Goal: Task Accomplishment & Management: Use online tool/utility

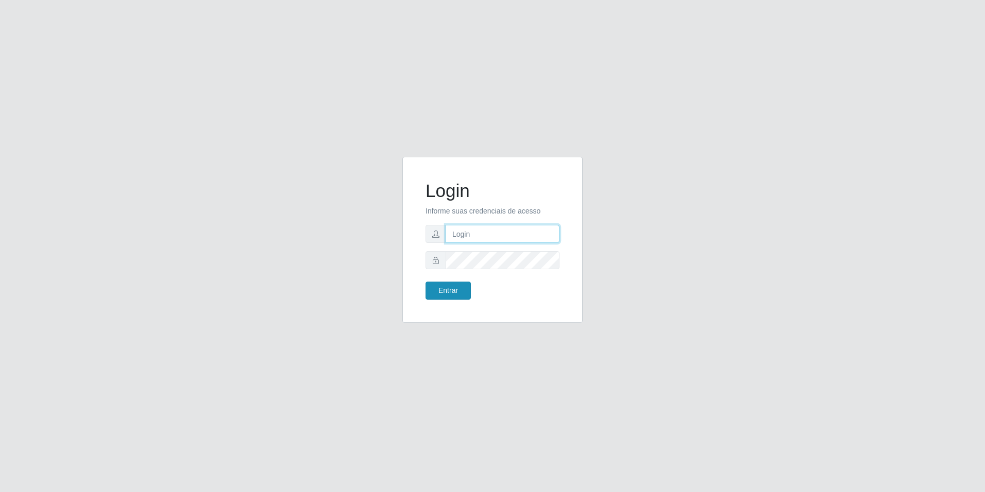
type input "[EMAIL_ADDRESS][DOMAIN_NAME]"
click at [453, 291] on button "Entrar" at bounding box center [448, 290] width 45 height 18
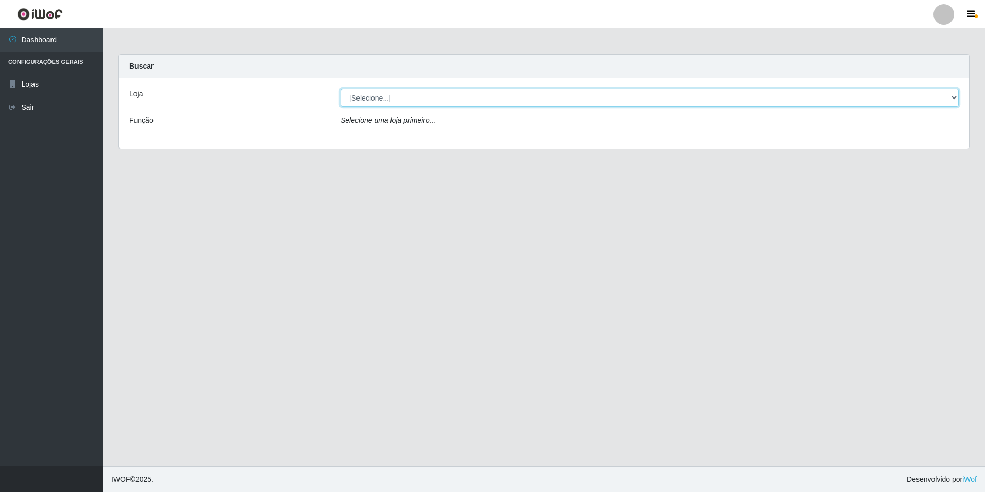
click at [469, 98] on select "[Selecione...] Extrabom - Loja 57 Anchieta" at bounding box center [650, 98] width 618 height 18
select select "470"
click at [341, 89] on select "[Selecione...] Extrabom - Loja 57 Anchieta" at bounding box center [650, 98] width 618 height 18
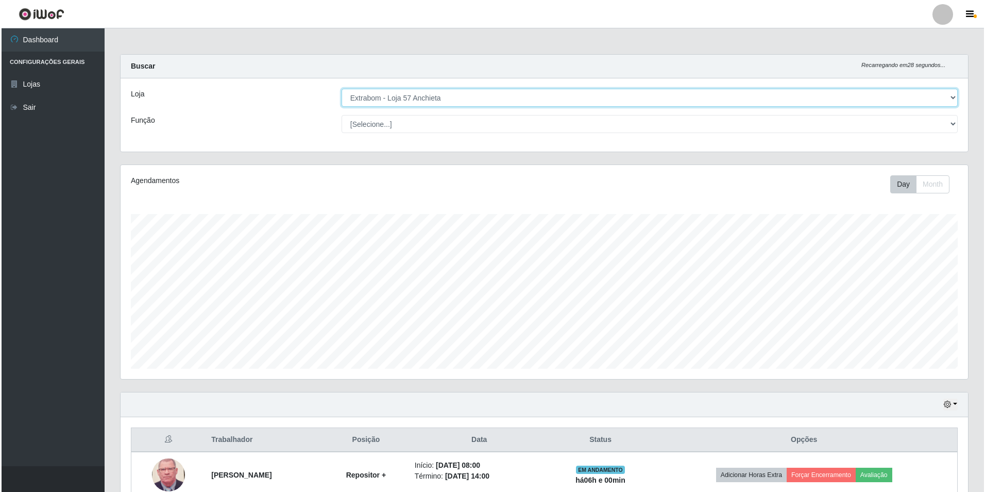
scroll to position [258, 0]
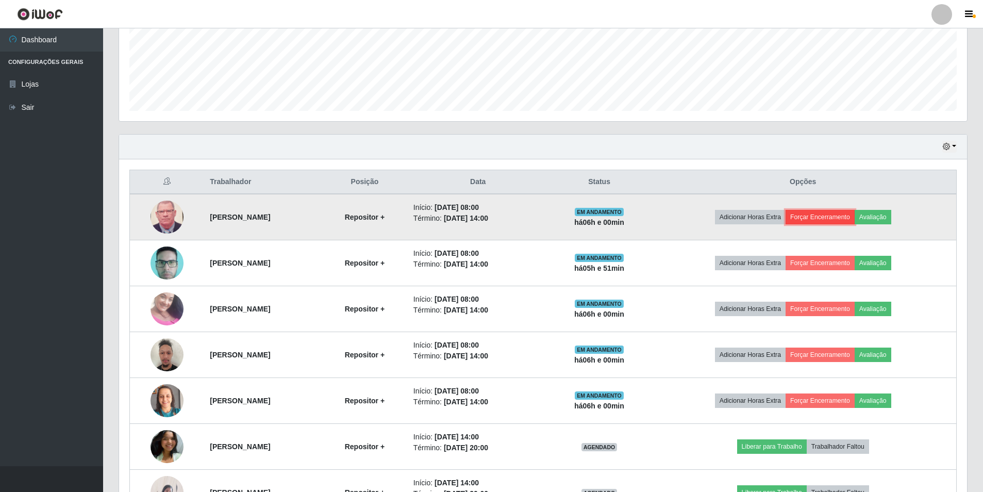
click at [838, 217] on button "Forçar Encerramento" at bounding box center [819, 217] width 69 height 14
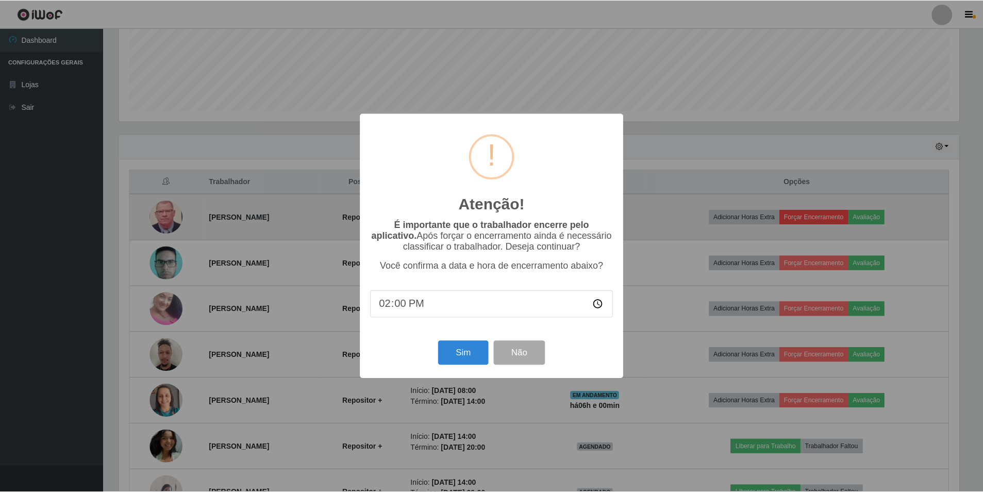
scroll to position [214, 843]
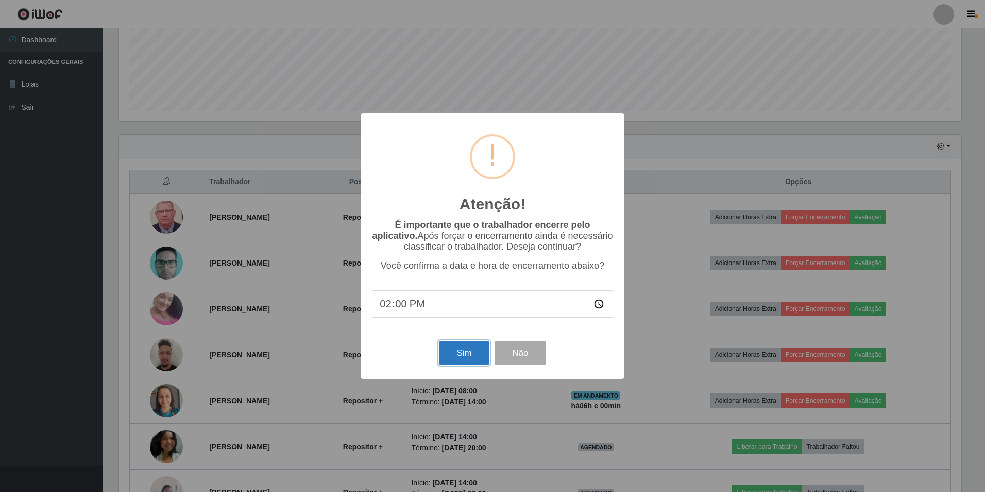
click at [463, 358] on button "Sim" at bounding box center [464, 353] width 50 height 24
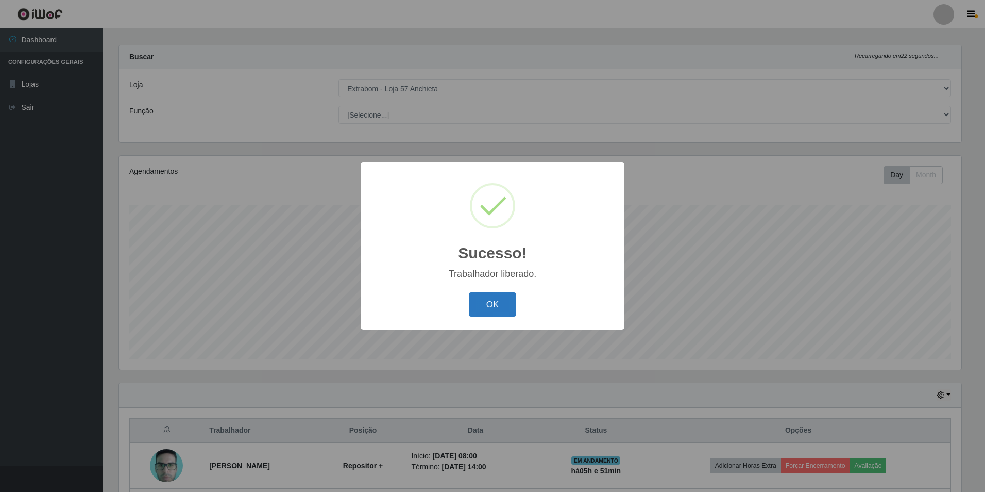
click at [509, 305] on button "OK" at bounding box center [493, 304] width 48 height 24
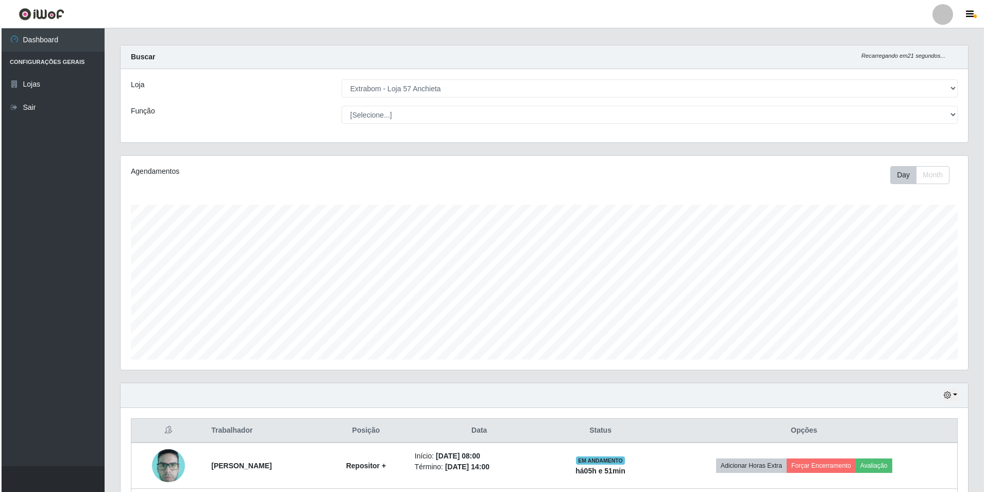
scroll to position [164, 0]
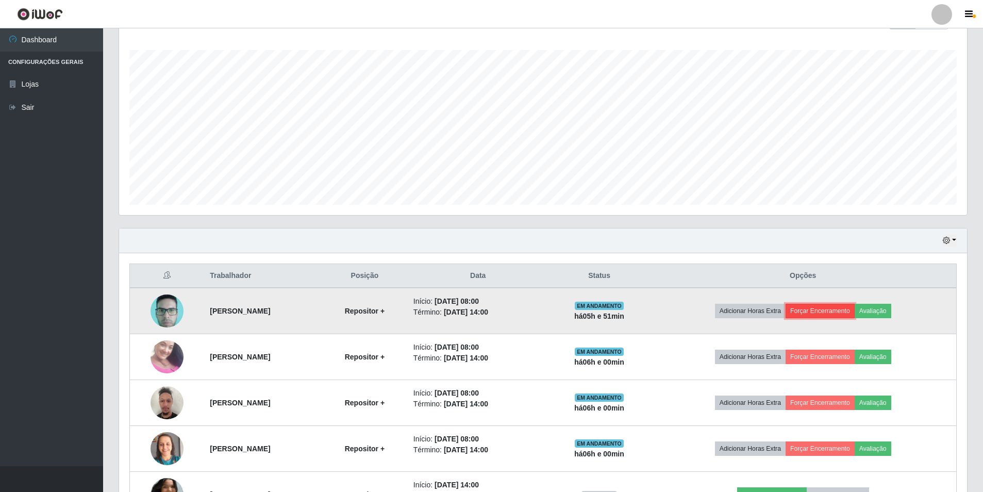
click at [851, 305] on button "Forçar Encerramento" at bounding box center [819, 311] width 69 height 14
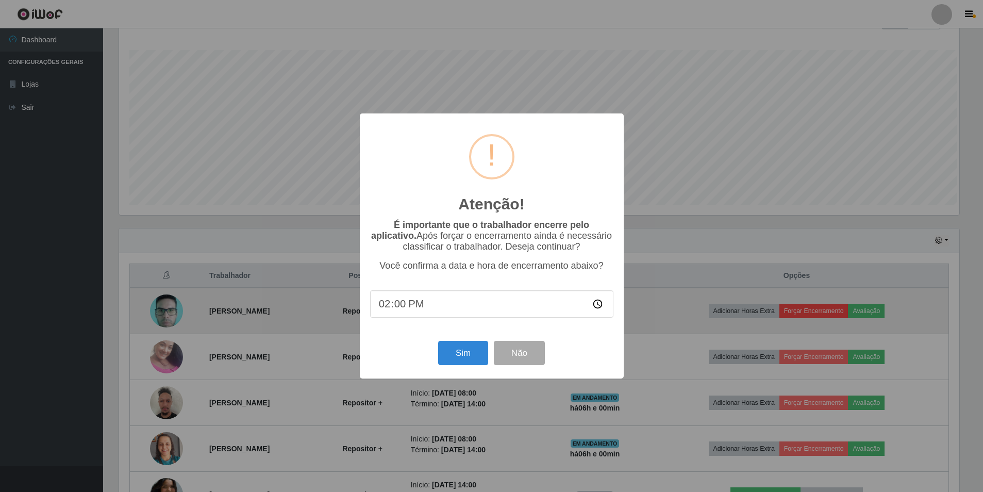
scroll to position [214, 843]
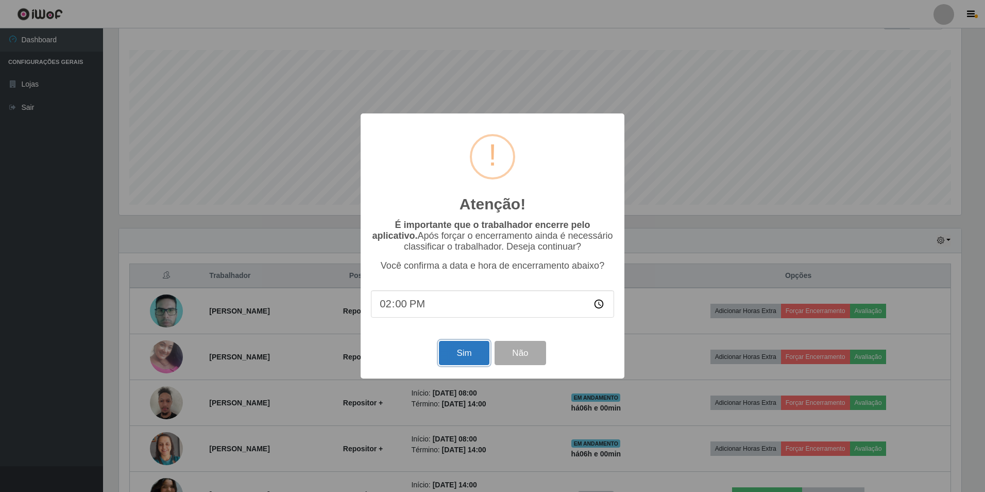
click at [470, 364] on button "Sim" at bounding box center [464, 353] width 50 height 24
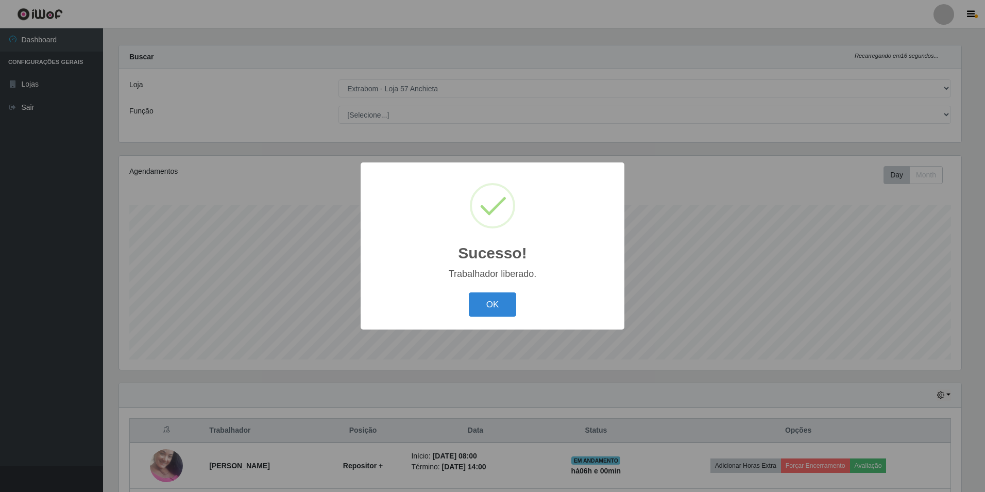
click at [469, 292] on button "OK" at bounding box center [493, 304] width 48 height 24
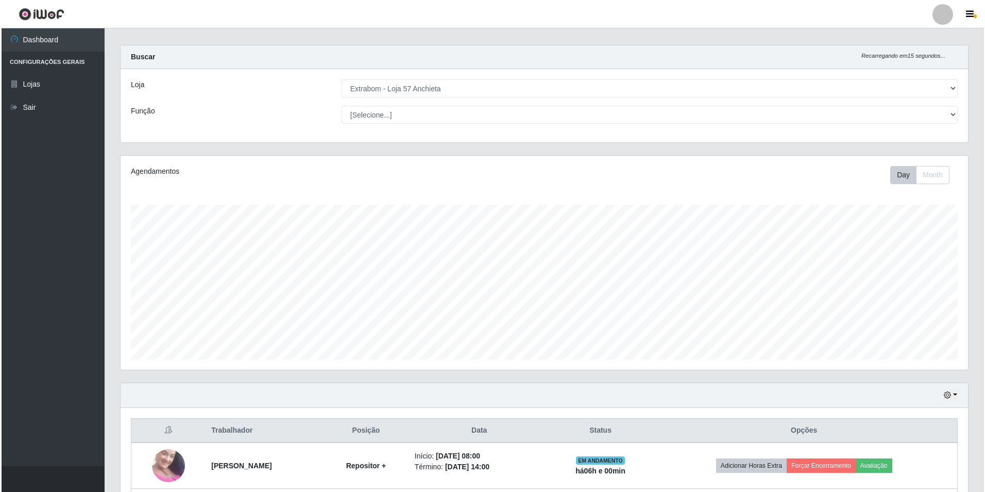
scroll to position [267, 0]
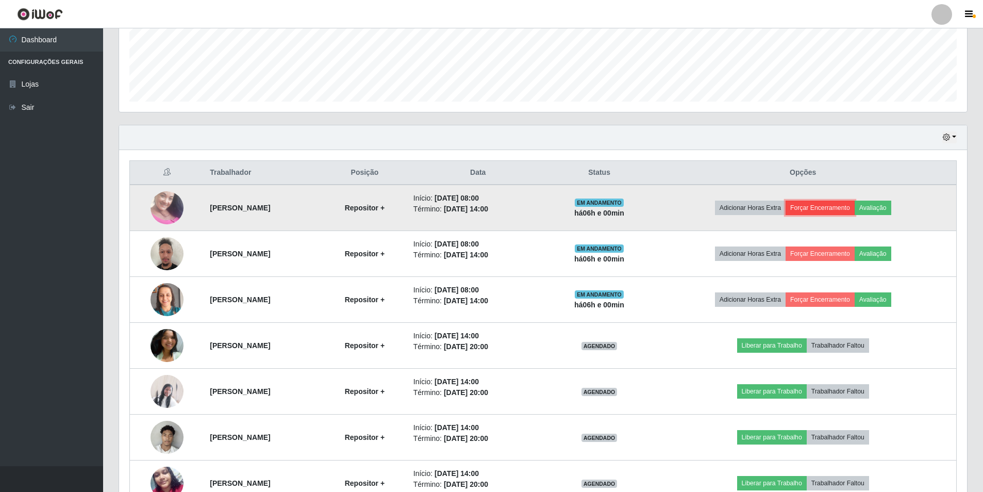
click at [819, 206] on button "Forçar Encerramento" at bounding box center [819, 207] width 69 height 14
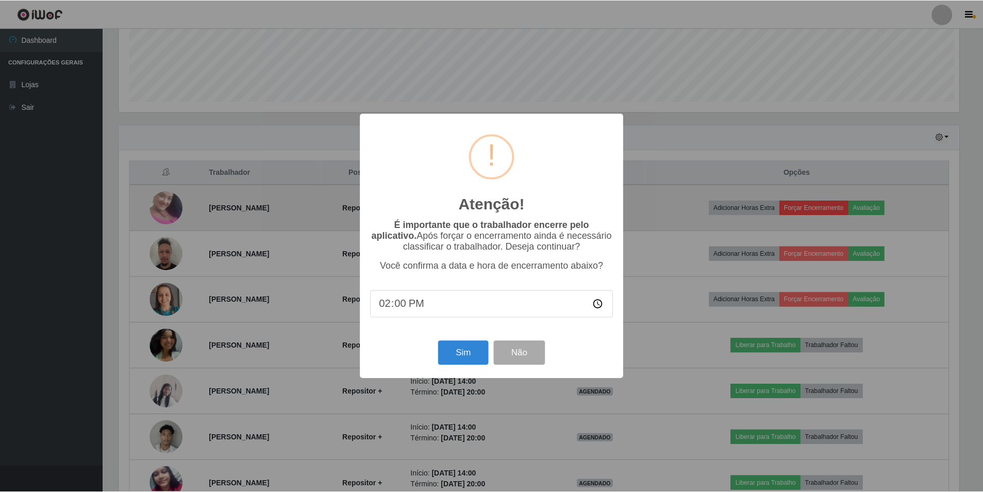
scroll to position [214, 843]
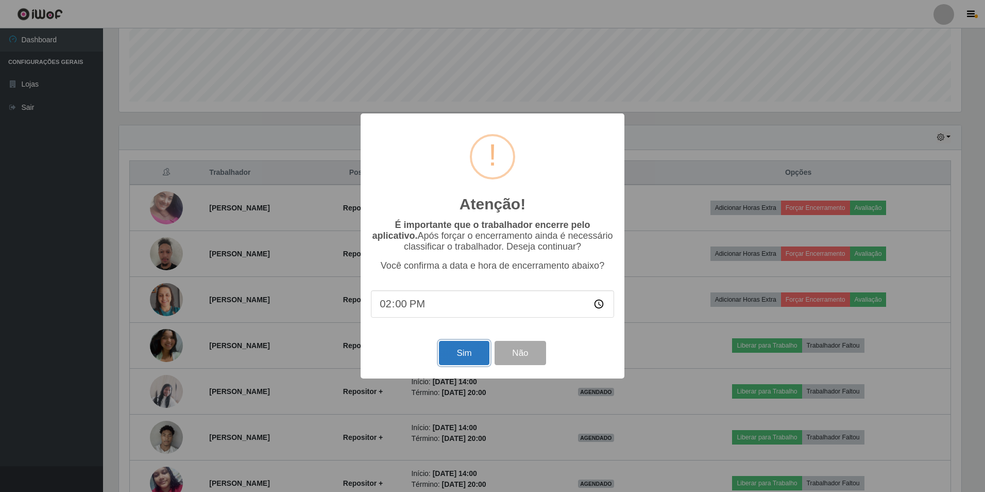
click at [457, 363] on button "Sim" at bounding box center [464, 353] width 50 height 24
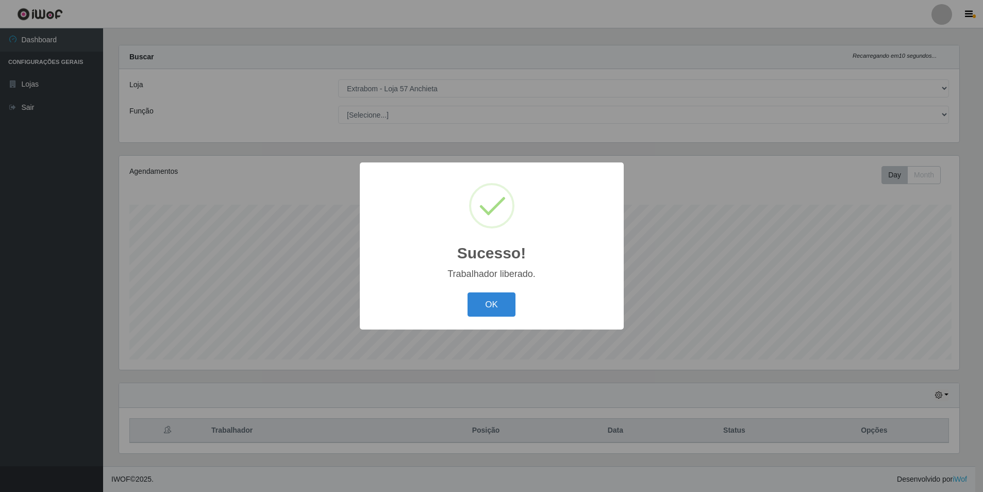
scroll to position [0, 0]
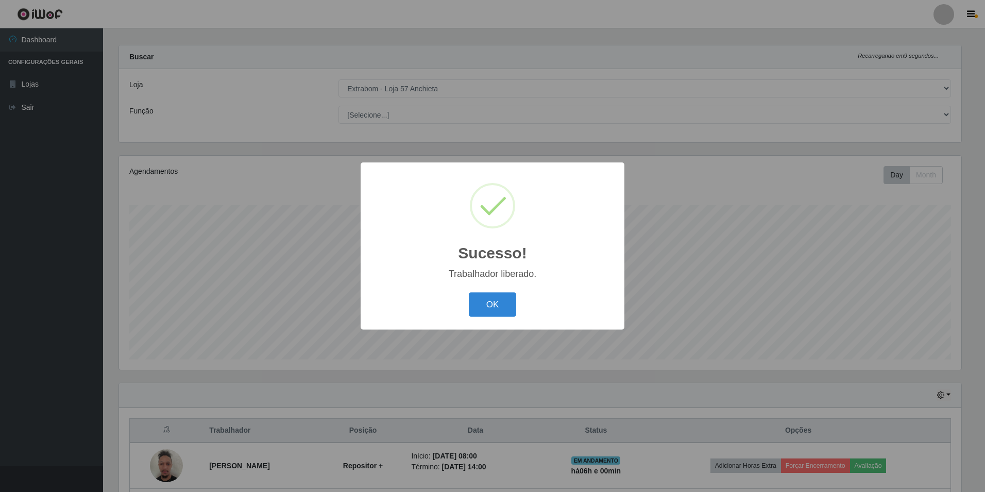
click at [469, 292] on button "OK" at bounding box center [493, 304] width 48 height 24
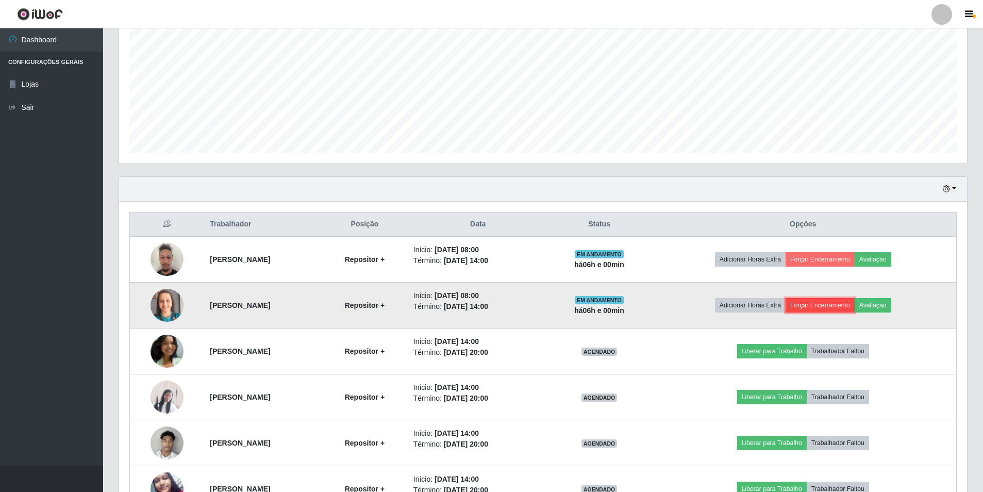
click at [822, 305] on button "Forçar Encerramento" at bounding box center [819, 305] width 69 height 14
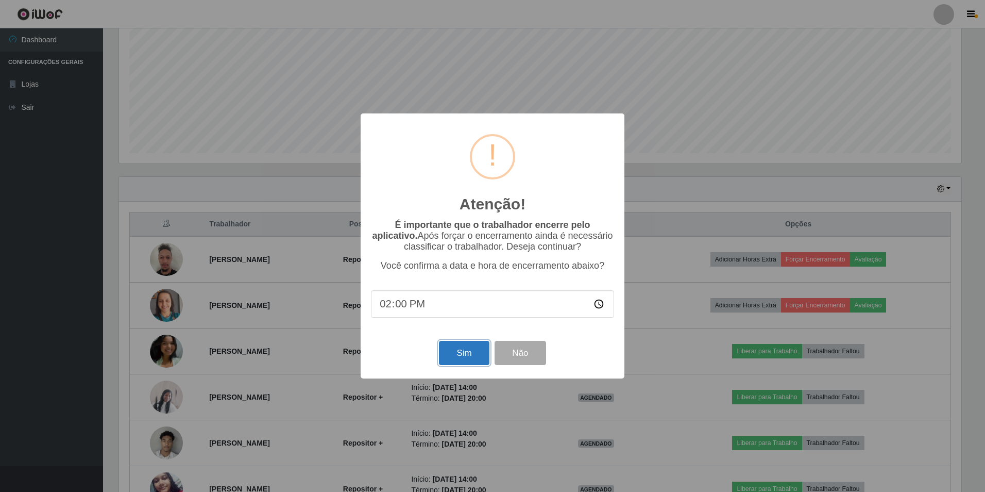
click at [460, 355] on button "Sim" at bounding box center [464, 353] width 50 height 24
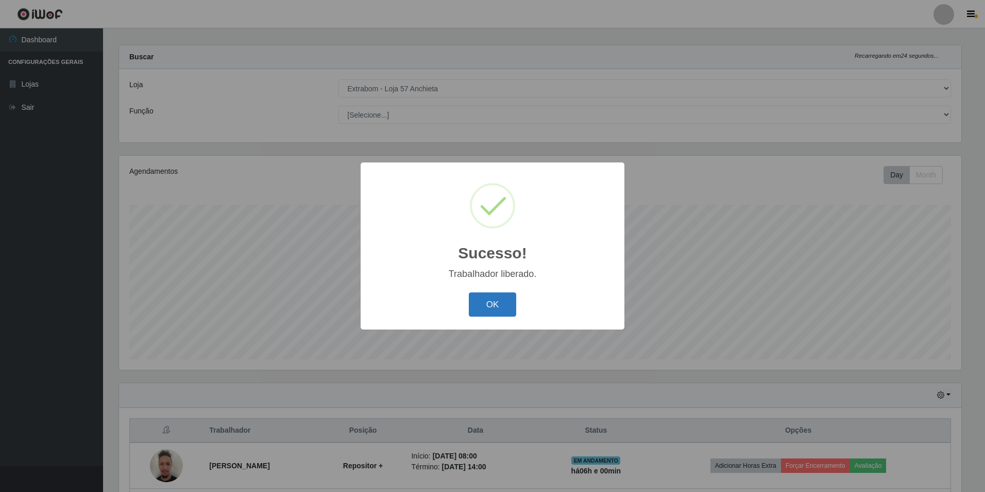
click at [486, 301] on button "OK" at bounding box center [493, 304] width 48 height 24
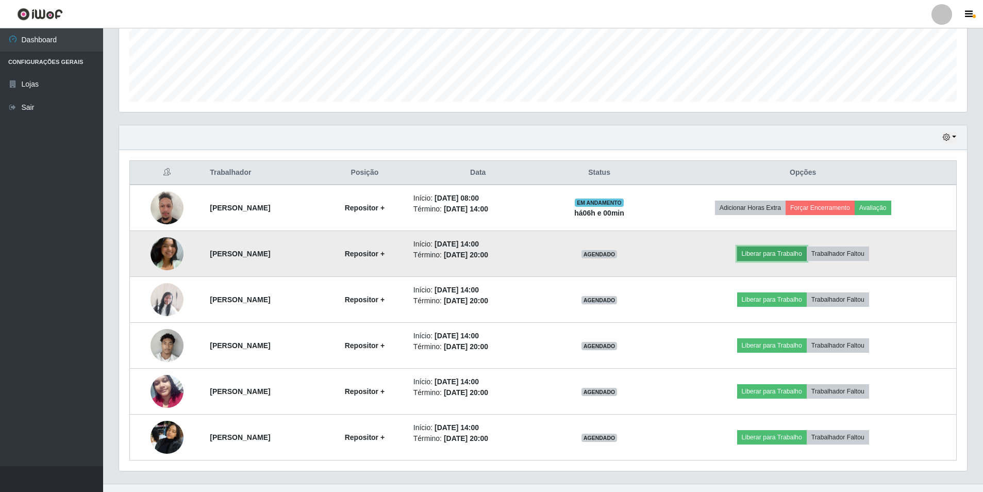
click at [780, 254] on button "Liberar para Trabalho" at bounding box center [772, 253] width 70 height 14
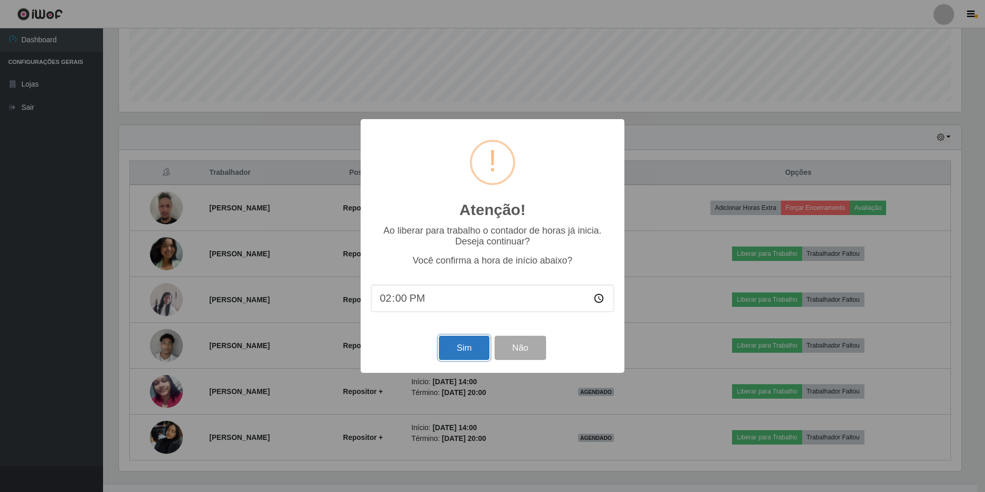
click at [456, 344] on button "Sim" at bounding box center [464, 347] width 50 height 24
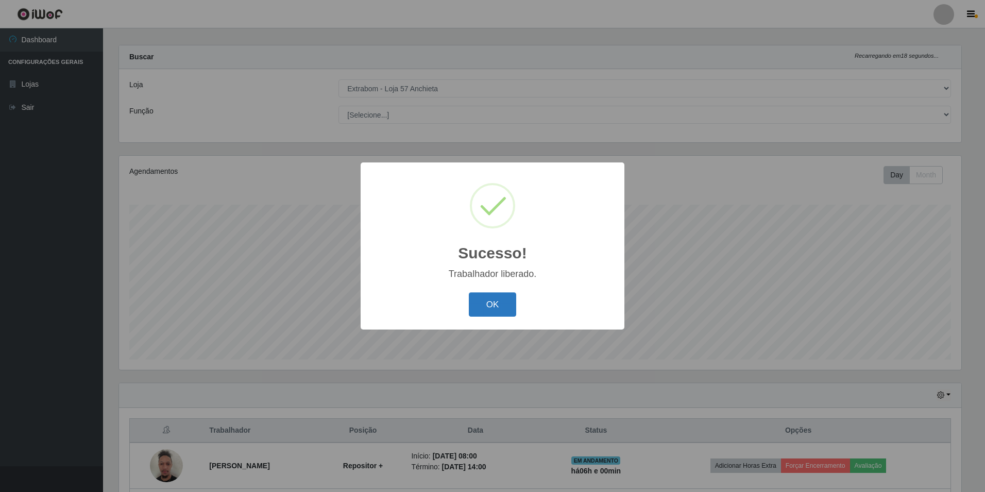
click at [479, 312] on button "OK" at bounding box center [493, 304] width 48 height 24
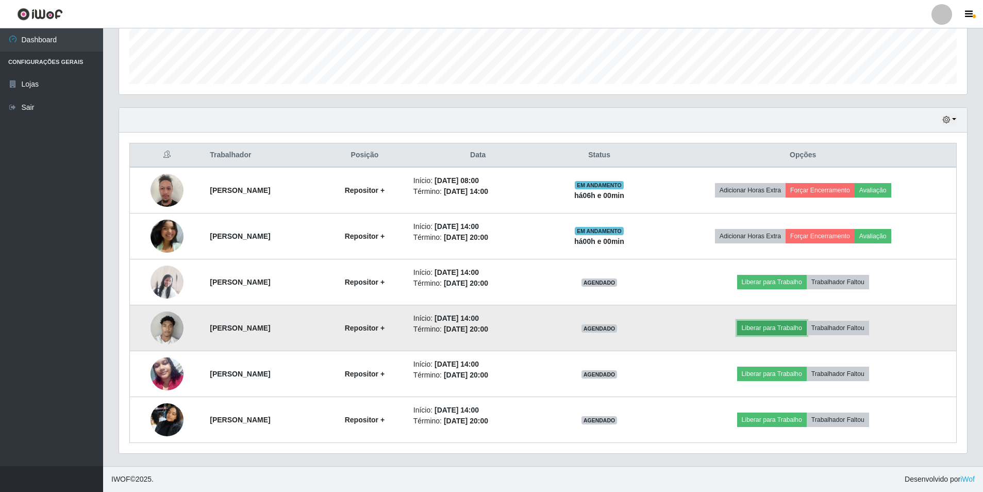
click at [778, 326] on button "Liberar para Trabalho" at bounding box center [772, 328] width 70 height 14
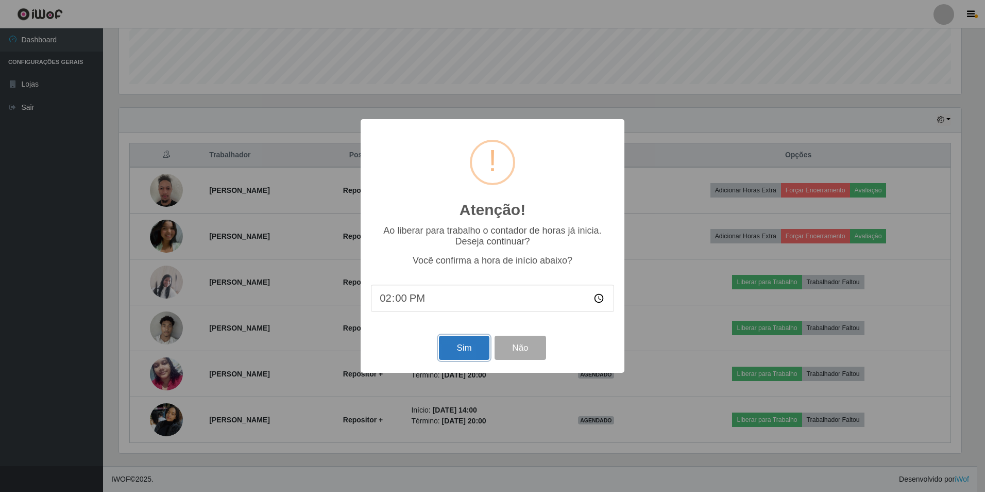
click at [469, 344] on button "Sim" at bounding box center [464, 347] width 50 height 24
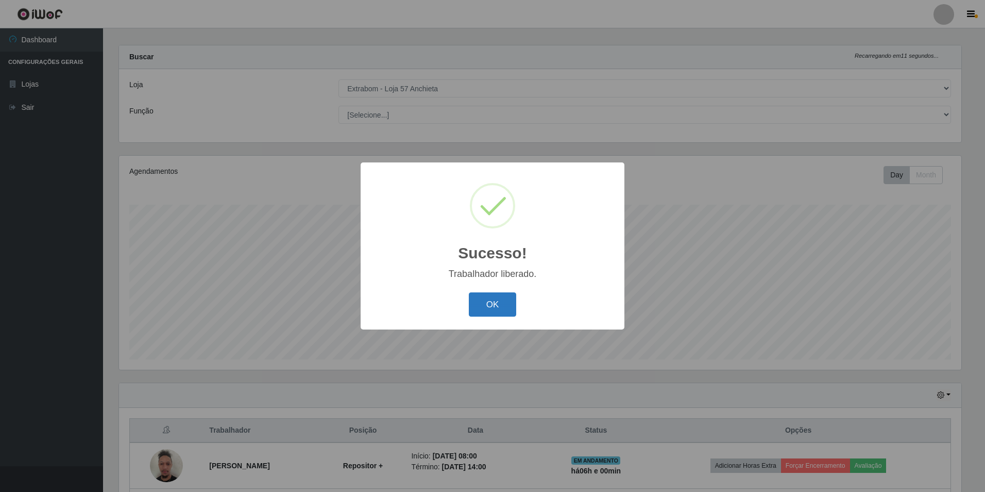
click at [482, 315] on button "OK" at bounding box center [493, 304] width 48 height 24
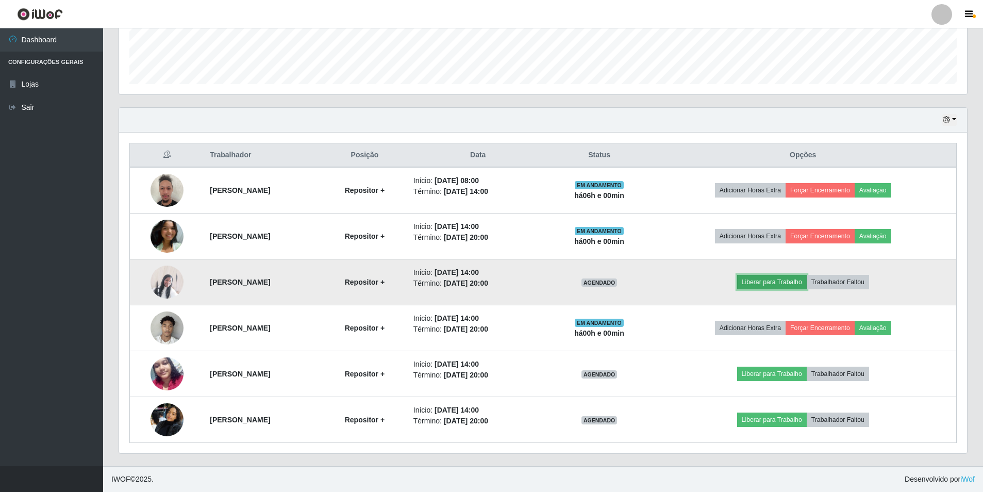
click at [790, 283] on button "Liberar para Trabalho" at bounding box center [772, 282] width 70 height 14
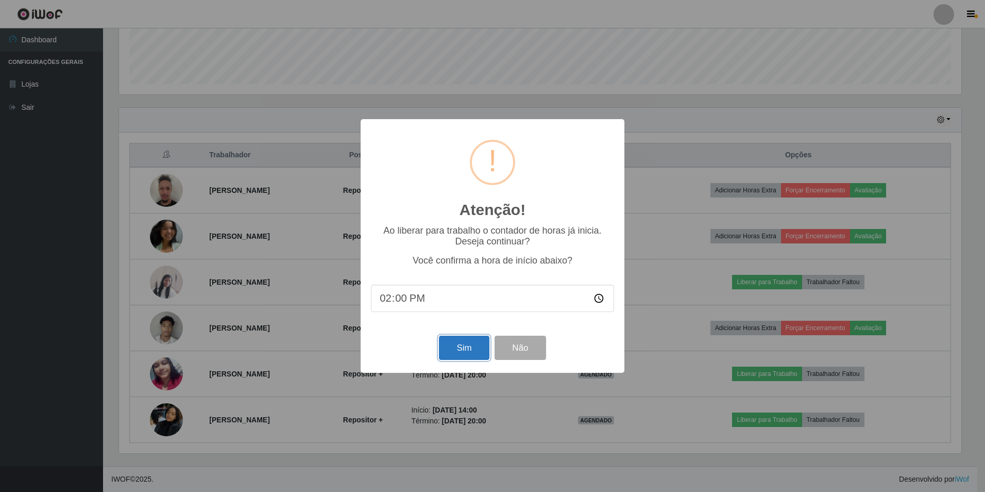
click at [480, 349] on button "Sim" at bounding box center [464, 347] width 50 height 24
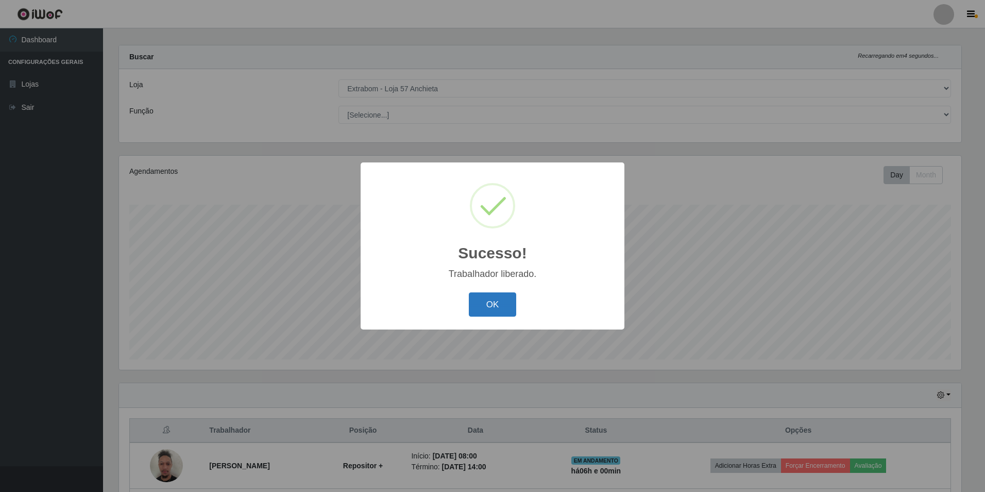
click at [485, 309] on button "OK" at bounding box center [493, 304] width 48 height 24
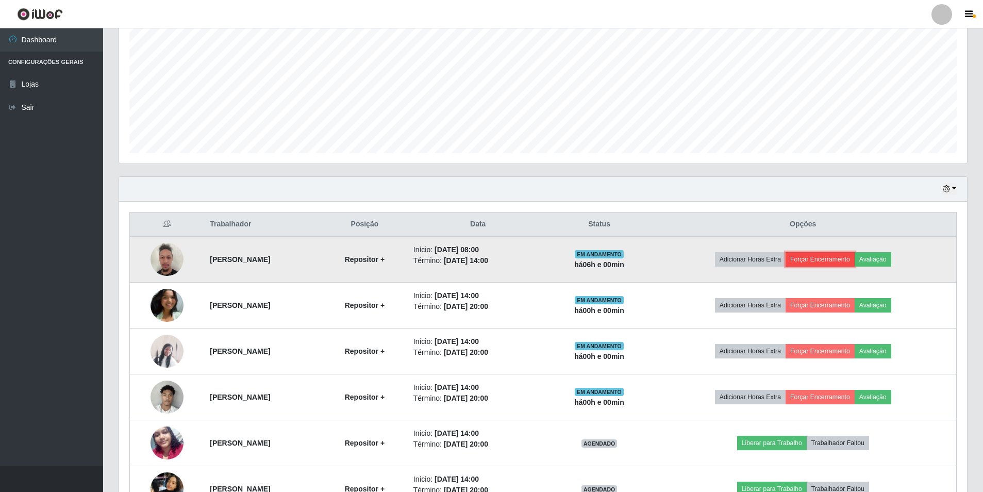
click at [854, 255] on button "Forçar Encerramento" at bounding box center [819, 259] width 69 height 14
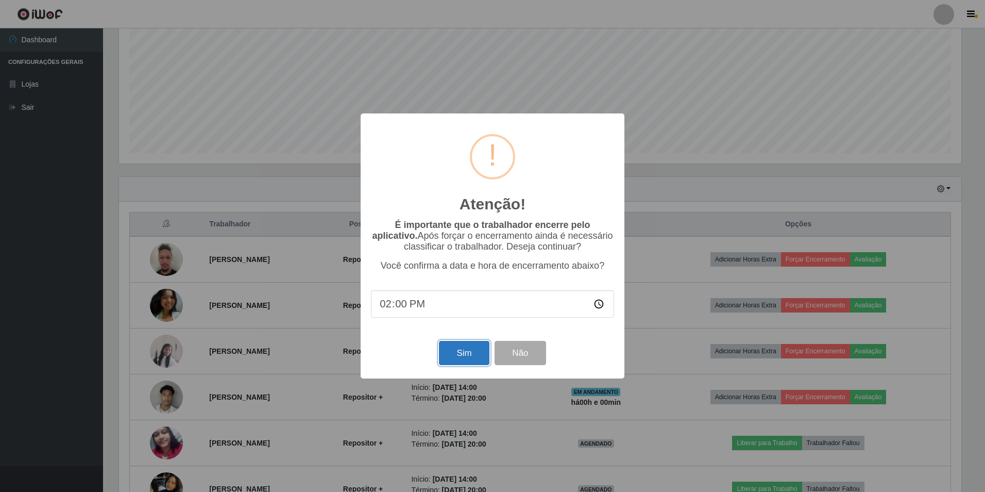
click at [460, 358] on button "Sim" at bounding box center [464, 353] width 50 height 24
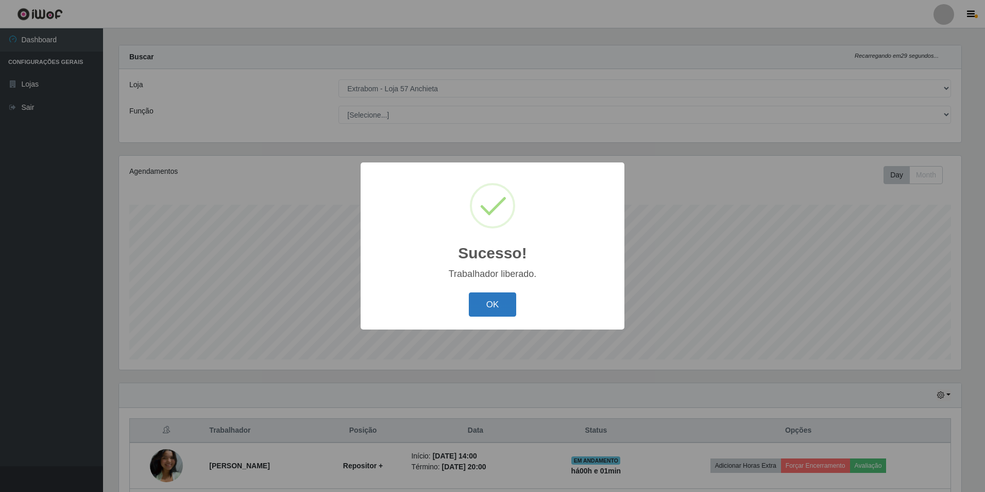
click at [480, 314] on button "OK" at bounding box center [493, 304] width 48 height 24
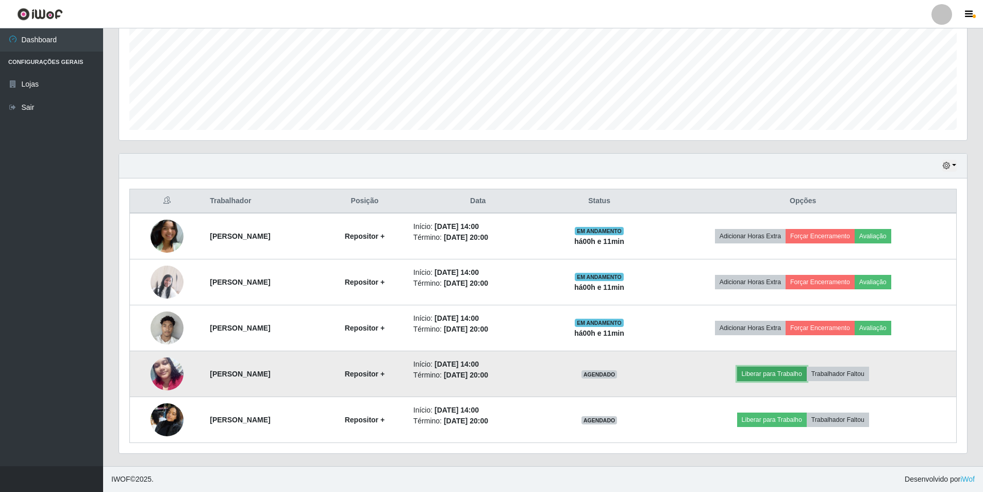
click at [782, 374] on button "Liberar para Trabalho" at bounding box center [772, 373] width 70 height 14
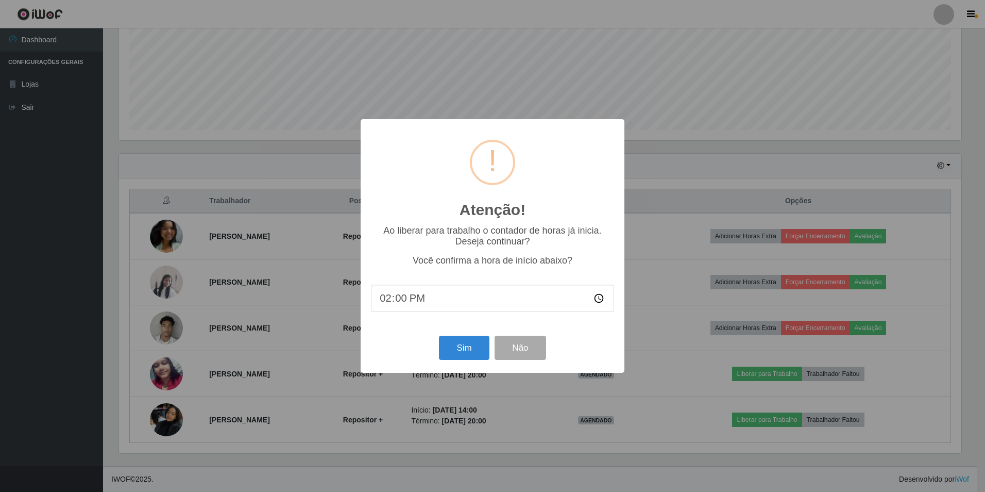
click at [397, 297] on input "14:00" at bounding box center [492, 297] width 243 height 27
type input "14:11"
click at [457, 350] on button "Sim" at bounding box center [464, 347] width 50 height 24
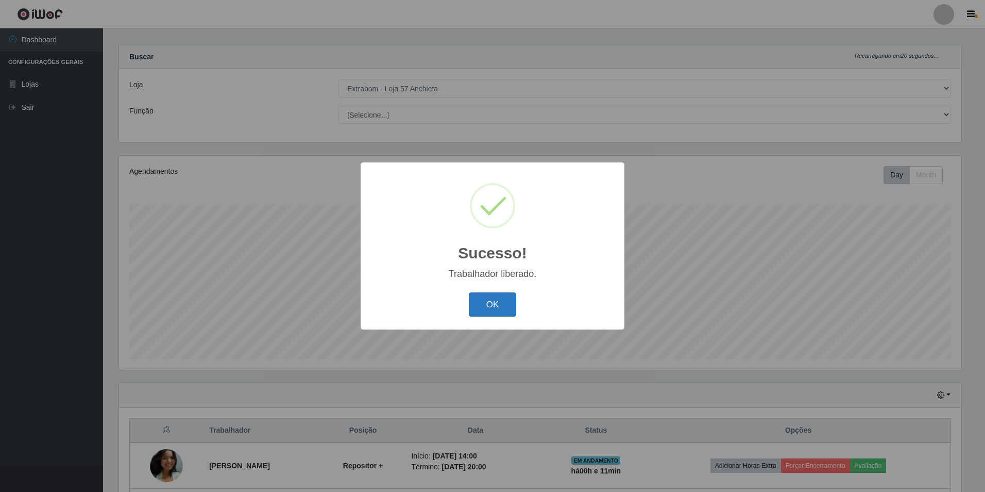
click at [490, 306] on button "OK" at bounding box center [493, 304] width 48 height 24
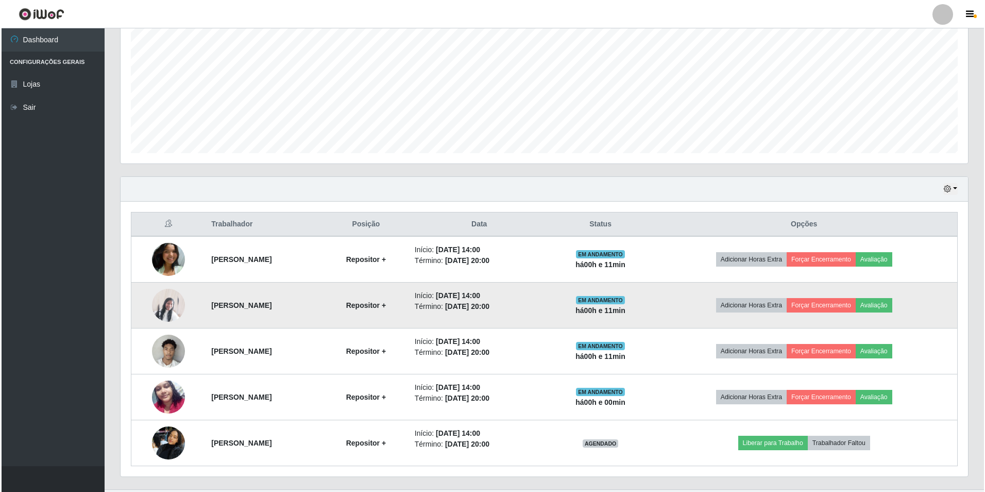
scroll to position [239, 0]
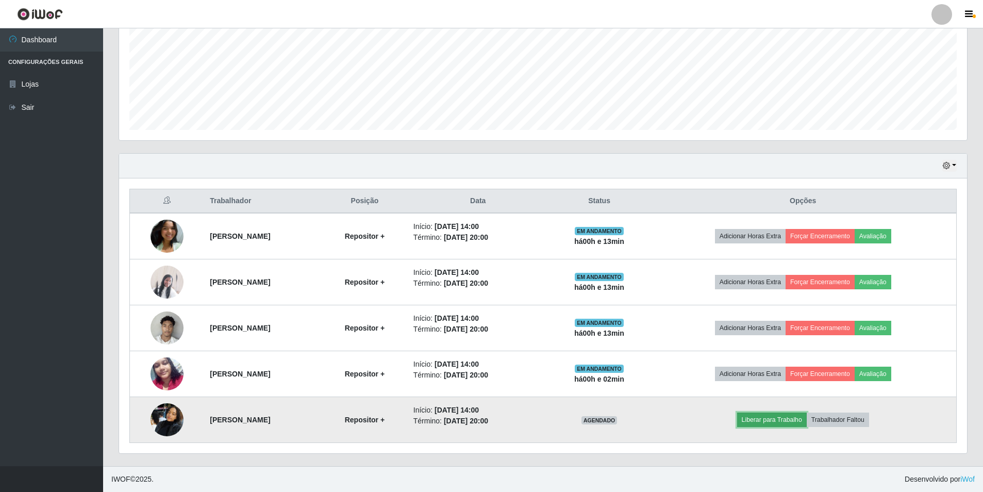
click at [801, 420] on button "Liberar para Trabalho" at bounding box center [772, 419] width 70 height 14
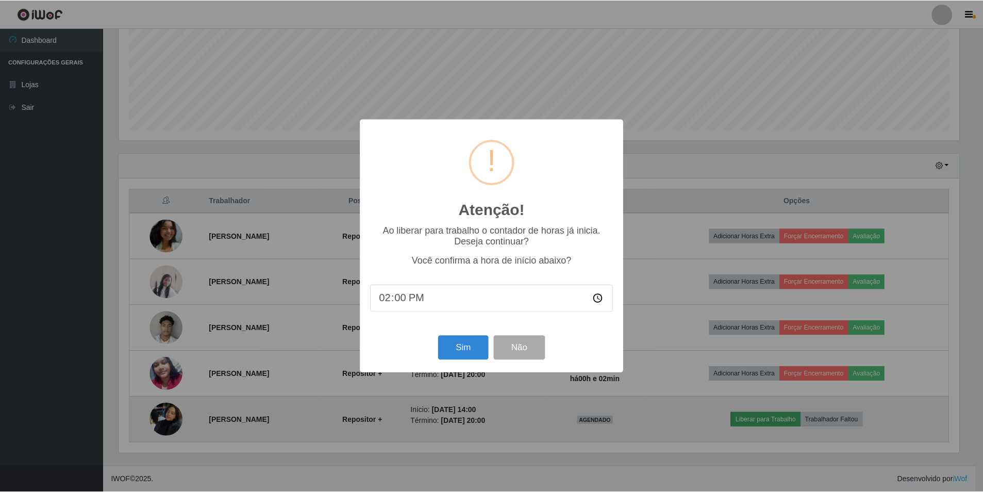
scroll to position [214, 843]
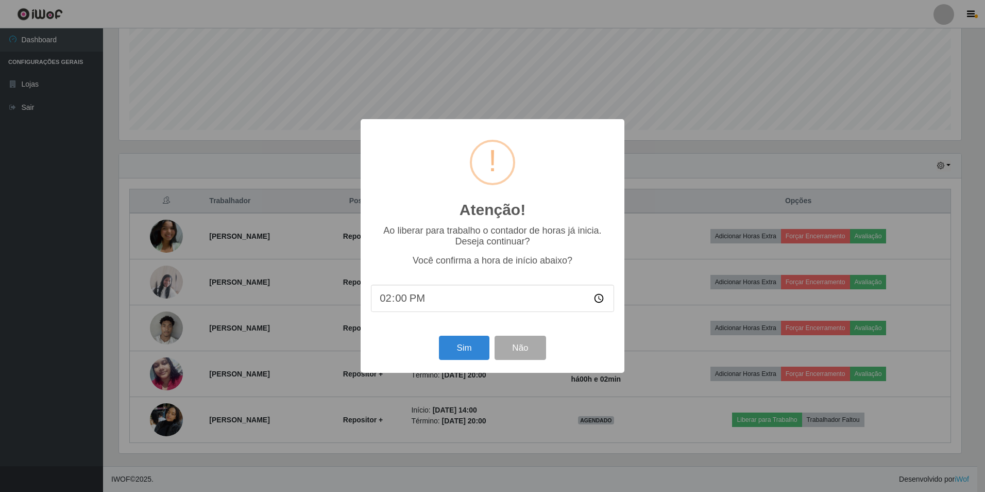
click at [401, 300] on input "14:00" at bounding box center [492, 297] width 243 height 27
type input "14:13"
click at [471, 355] on button "Sim" at bounding box center [464, 347] width 50 height 24
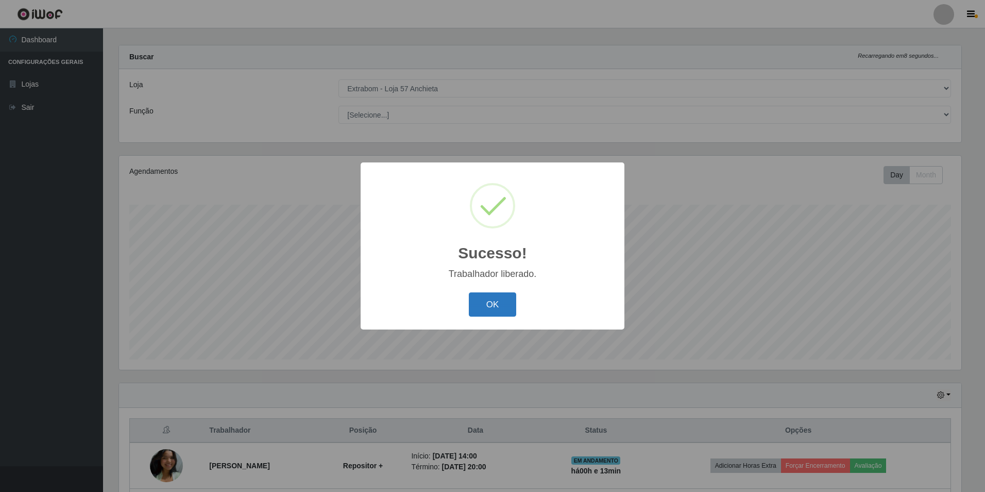
click at [483, 298] on button "OK" at bounding box center [493, 304] width 48 height 24
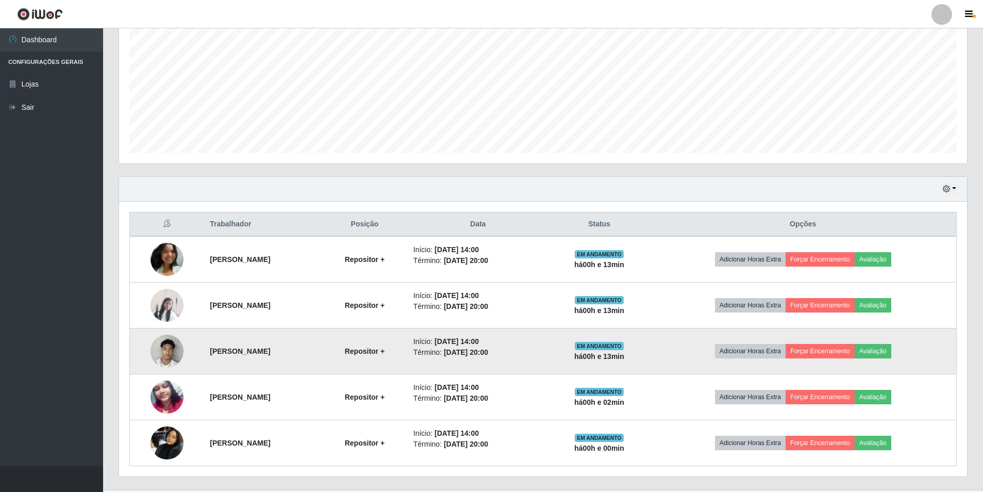
scroll to position [239, 0]
